Goal: Information Seeking & Learning: Learn about a topic

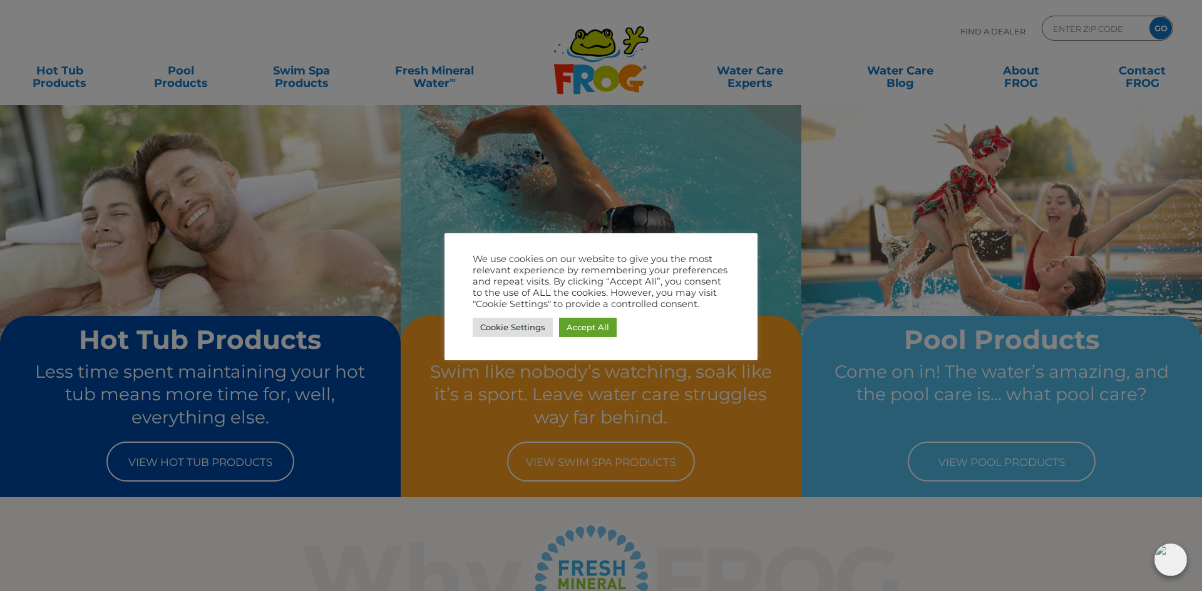
click at [79, 81] on div at bounding box center [601, 295] width 1202 height 591
click at [590, 334] on link "Accept All" at bounding box center [588, 327] width 58 height 19
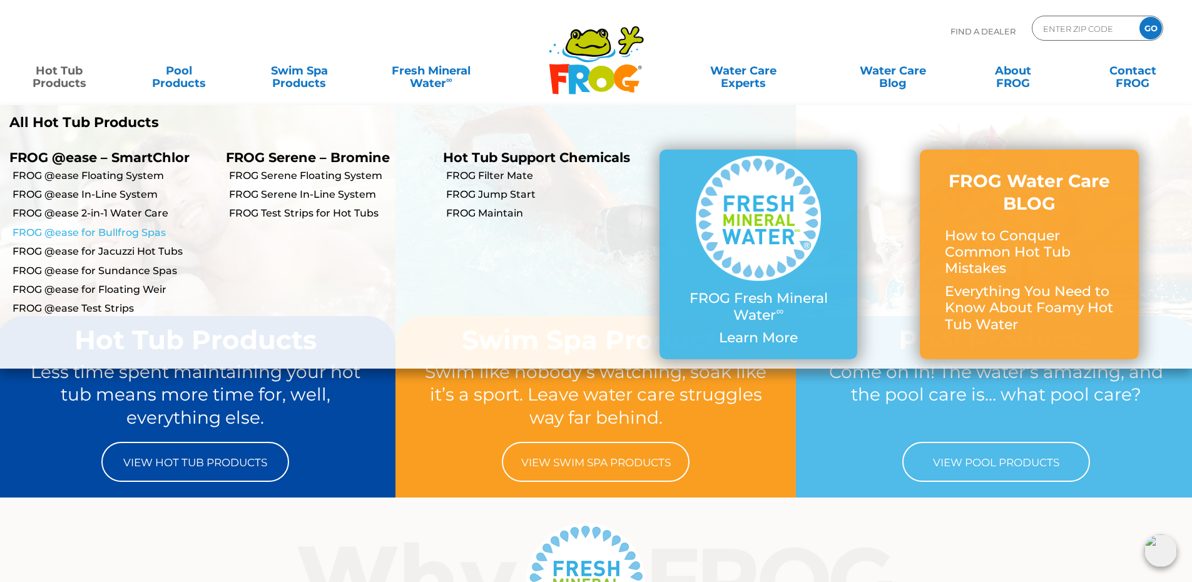
click at [118, 232] on link "FROG @ease for Bullfrog Spas" at bounding box center [115, 233] width 204 height 14
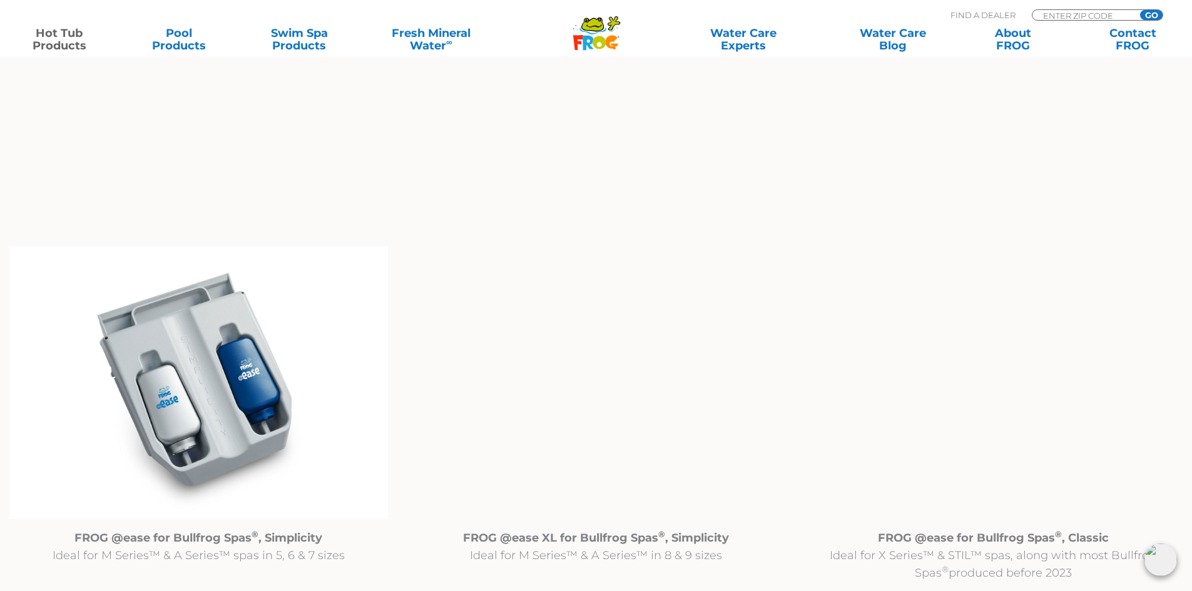
scroll to position [1127, 0]
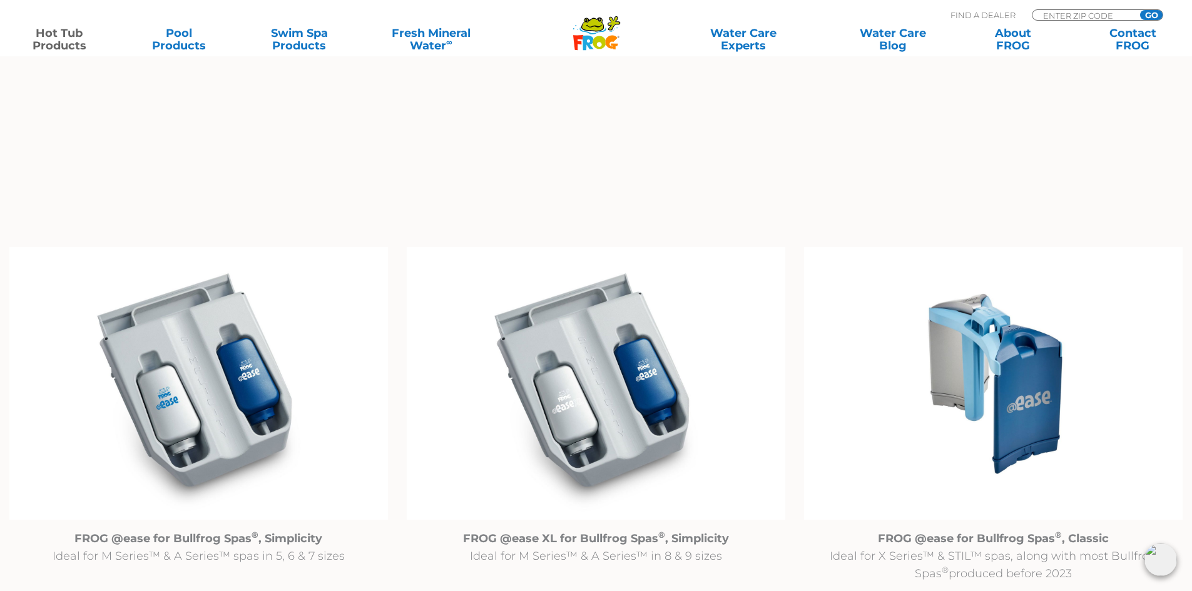
click at [197, 367] on img at bounding box center [198, 383] width 379 height 273
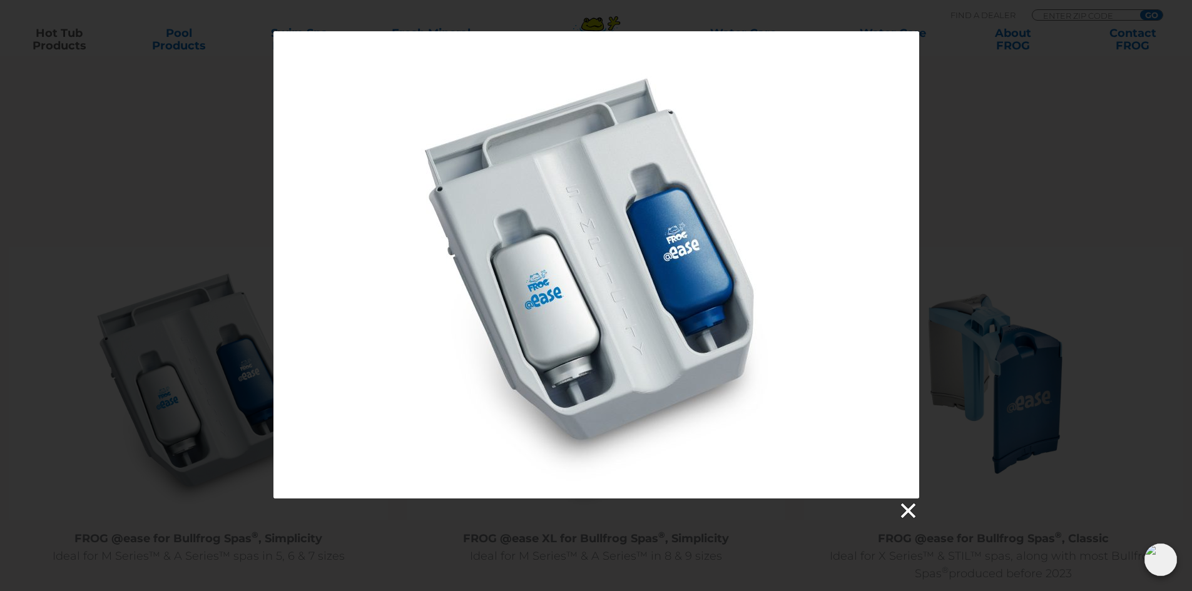
click at [906, 506] on link at bounding box center [907, 511] width 19 height 19
